Goal: Task Accomplishment & Management: Use online tool/utility

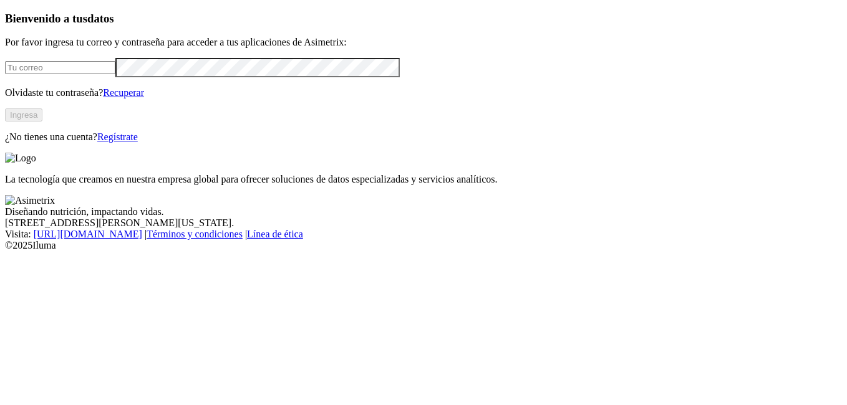
type input "[PERSON_NAME][EMAIL_ADDRESS][PERSON_NAME][DOMAIN_NAME]"
drag, startPoint x: 175, startPoint y: 148, endPoint x: 170, endPoint y: 170, distance: 22.3
click at [170, 143] on div "Bienvenido a tus datos Por favor ingresa tu correo y contraseña para acceder a …" at bounding box center [423, 78] width 837 height 132
click at [42, 122] on button "Ingresa" at bounding box center [23, 114] width 37 height 13
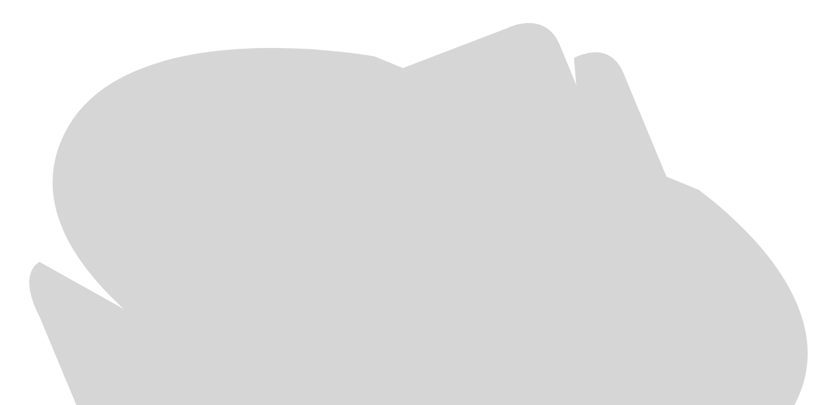
scroll to position [584, 0]
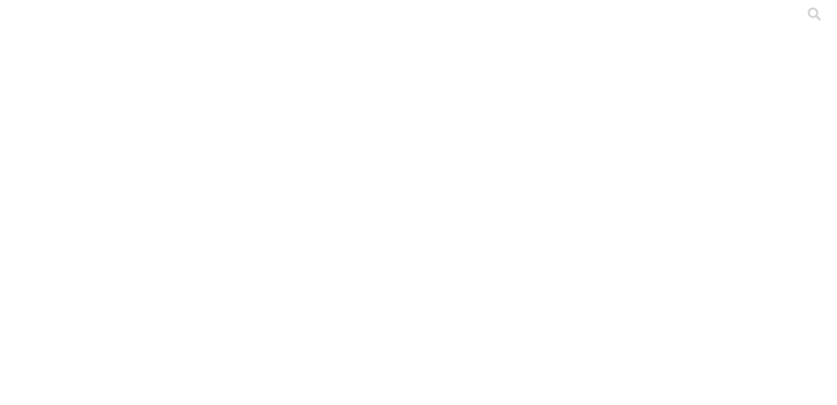
scroll to position [0, 0]
